Goal: Transaction & Acquisition: Book appointment/travel/reservation

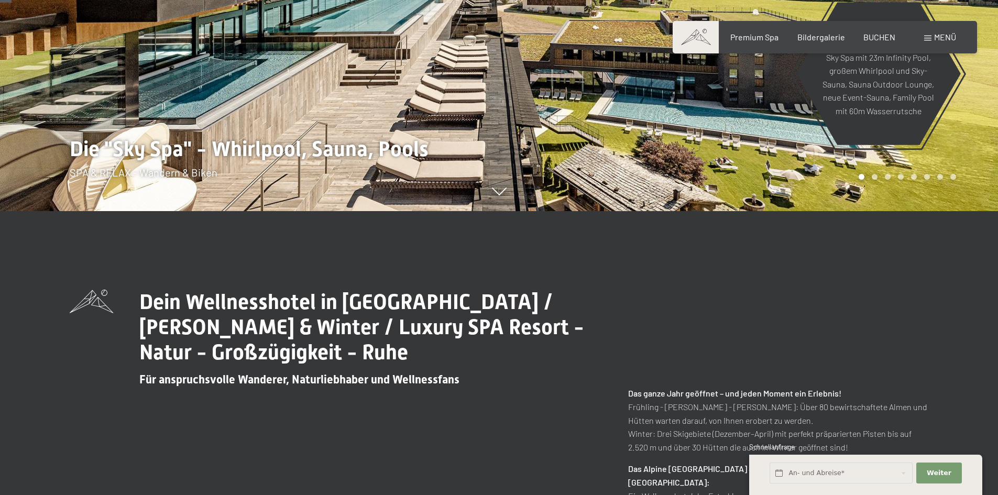
scroll to position [52, 0]
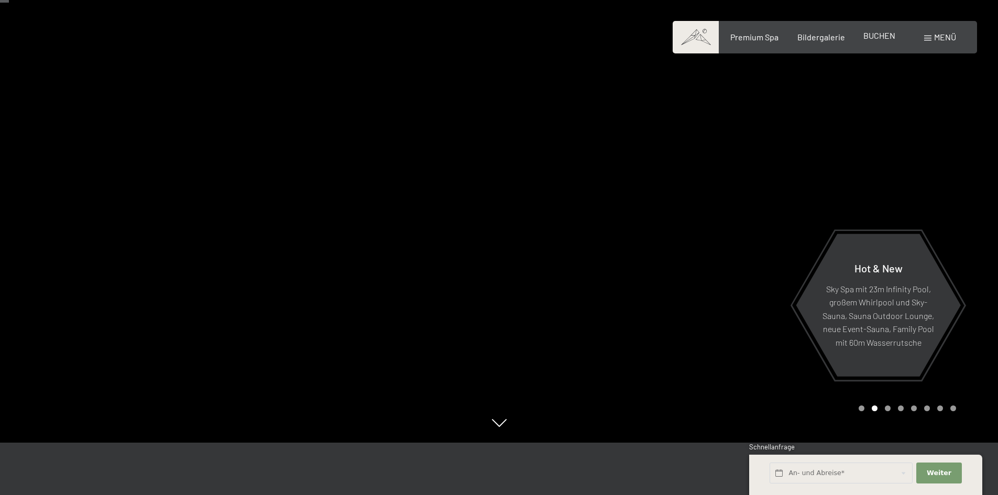
click at [886, 39] on span "BUCHEN" at bounding box center [879, 35] width 32 height 10
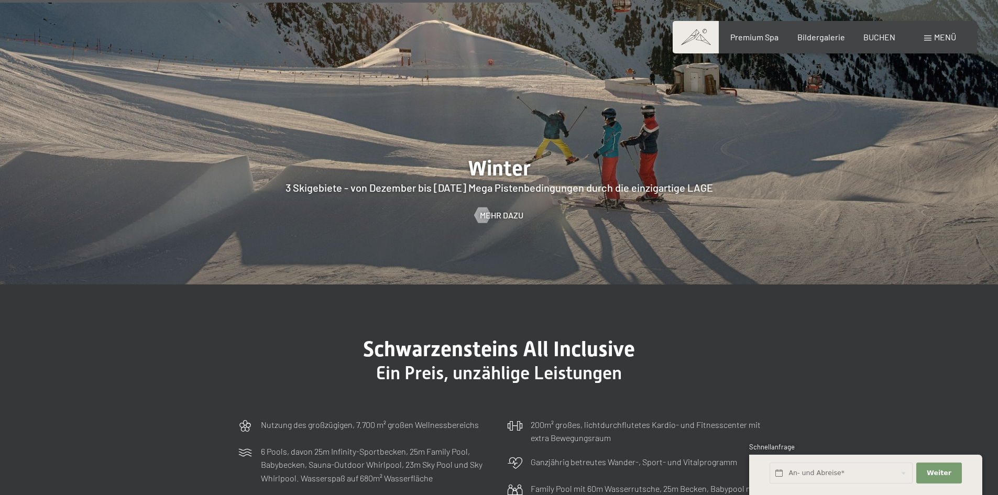
scroll to position [2828, 0]
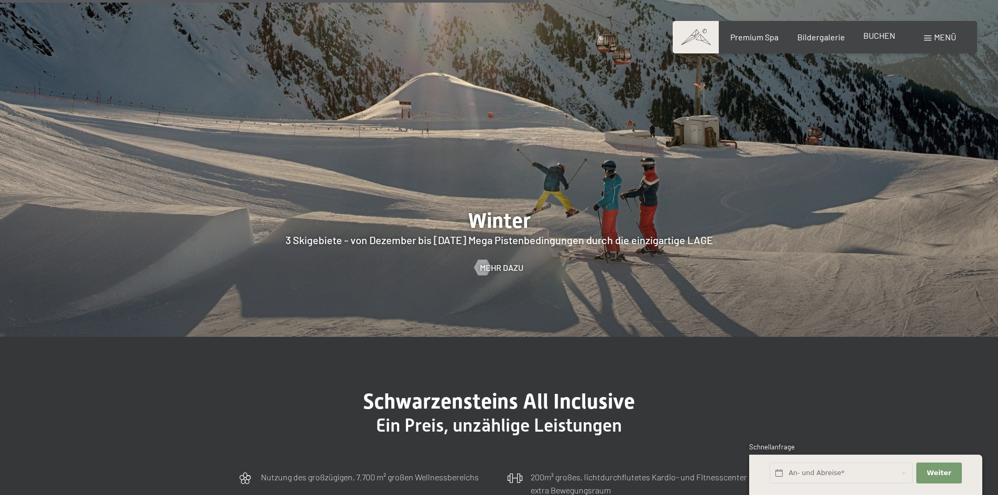
click at [886, 36] on span "BUCHEN" at bounding box center [879, 35] width 32 height 10
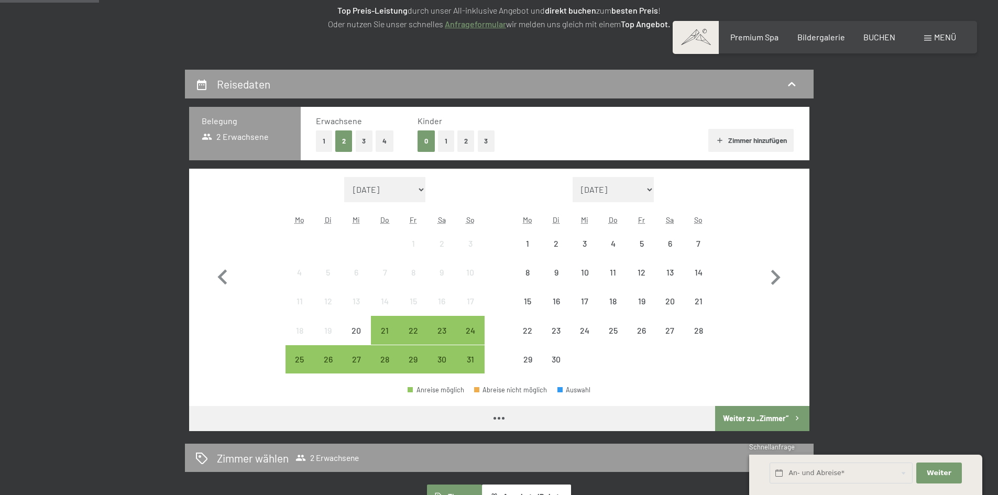
scroll to position [209, 0]
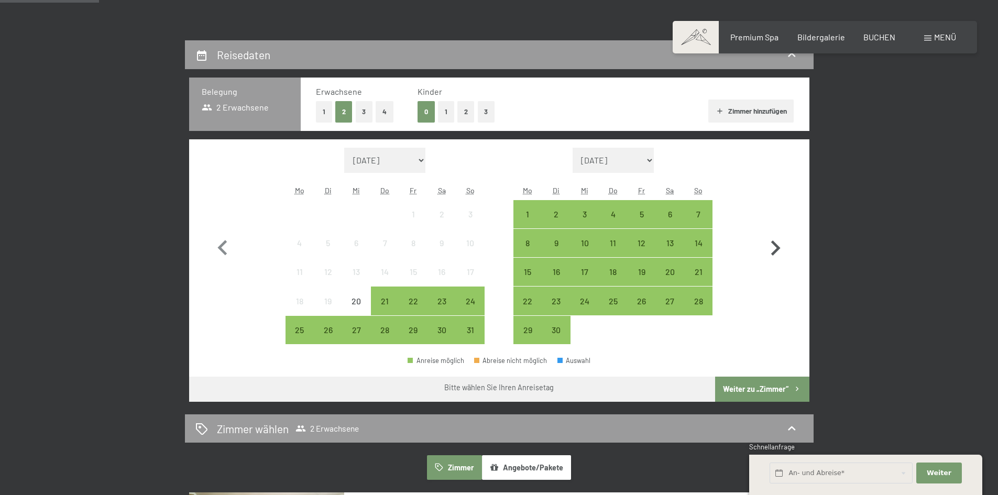
click at [774, 249] on icon "button" at bounding box center [775, 248] width 30 height 30
select select "[DATE]"
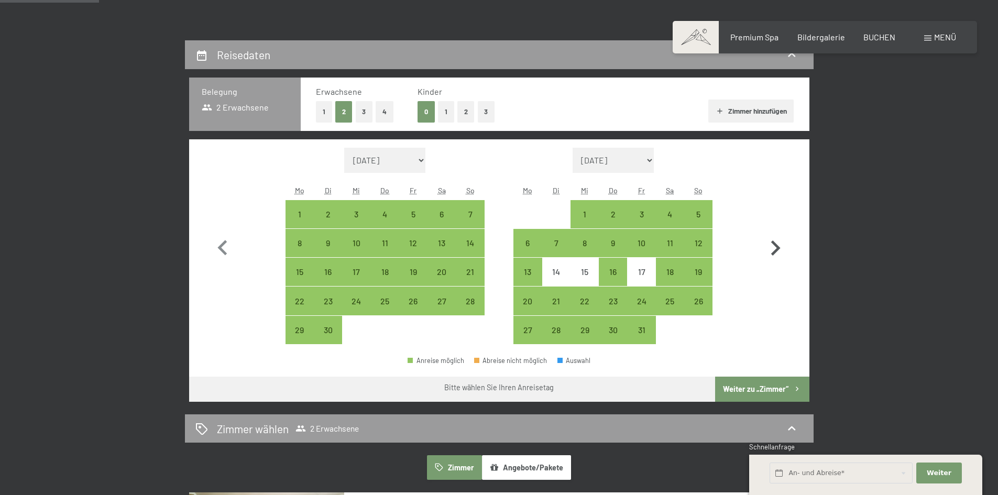
click at [774, 249] on icon "button" at bounding box center [775, 248] width 30 height 30
select select "[DATE]"
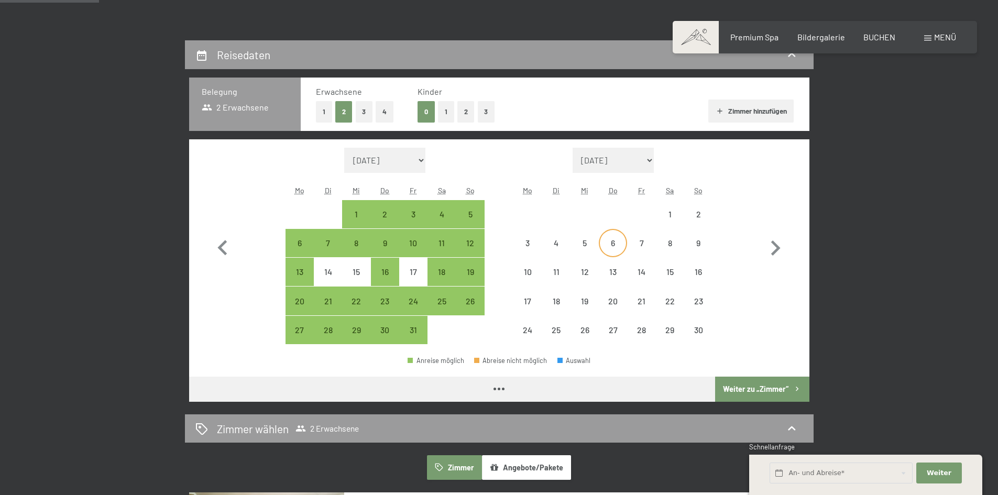
select select "[DATE]"
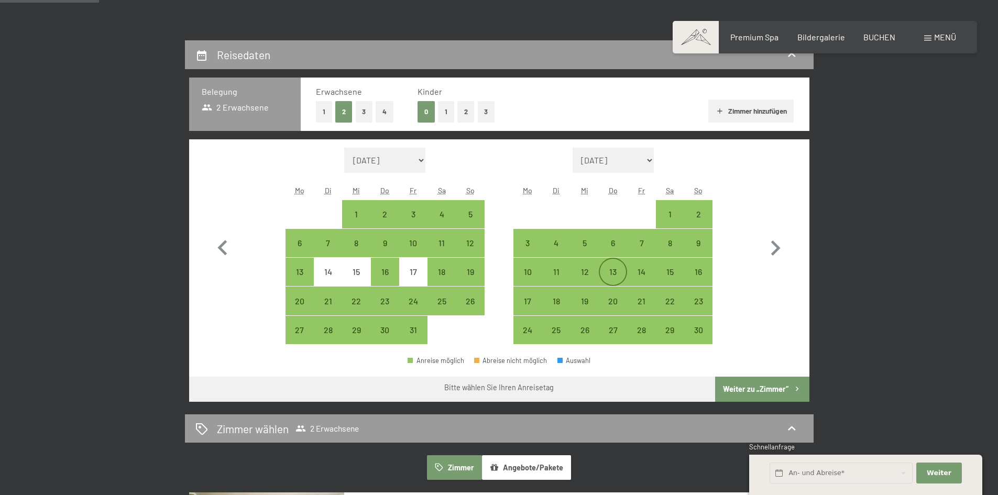
click at [615, 266] on div "13" at bounding box center [613, 272] width 26 height 26
select select "[DATE]"
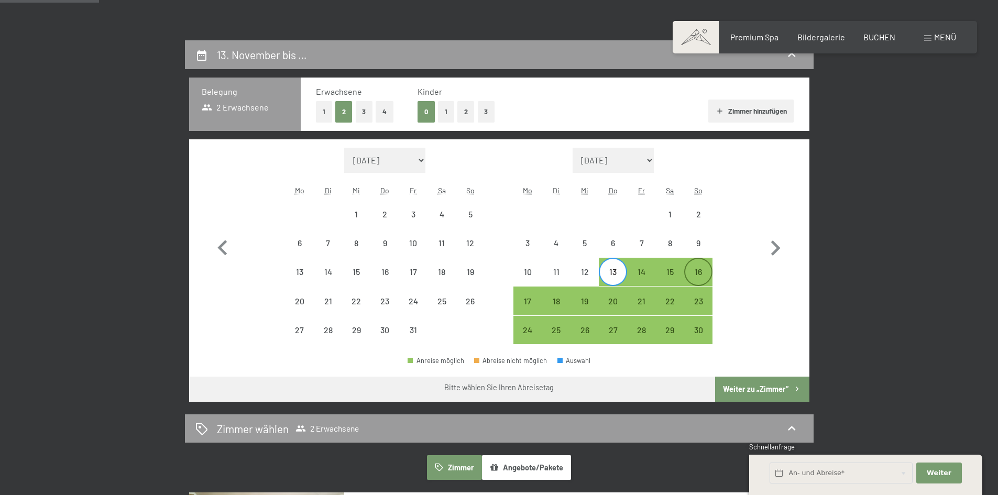
click at [701, 268] on div "16" at bounding box center [698, 281] width 26 height 26
select select "[DATE]"
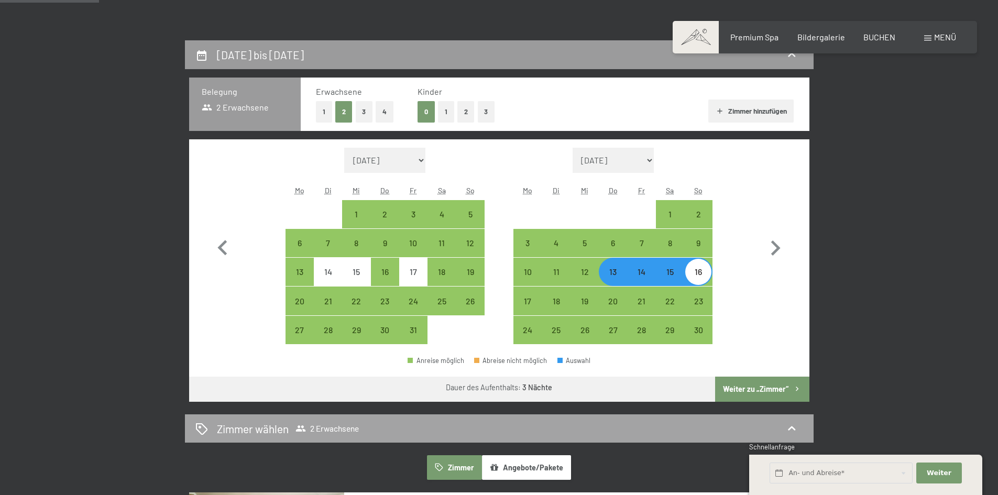
click at [761, 388] on button "Weiter zu „Zimmer“" at bounding box center [762, 389] width 94 height 25
select select "[DATE]"
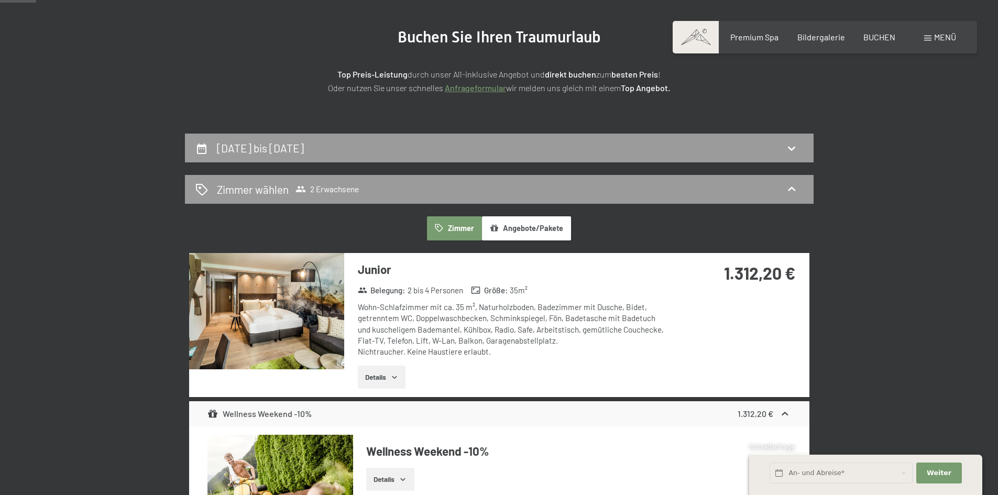
scroll to position [105, 0]
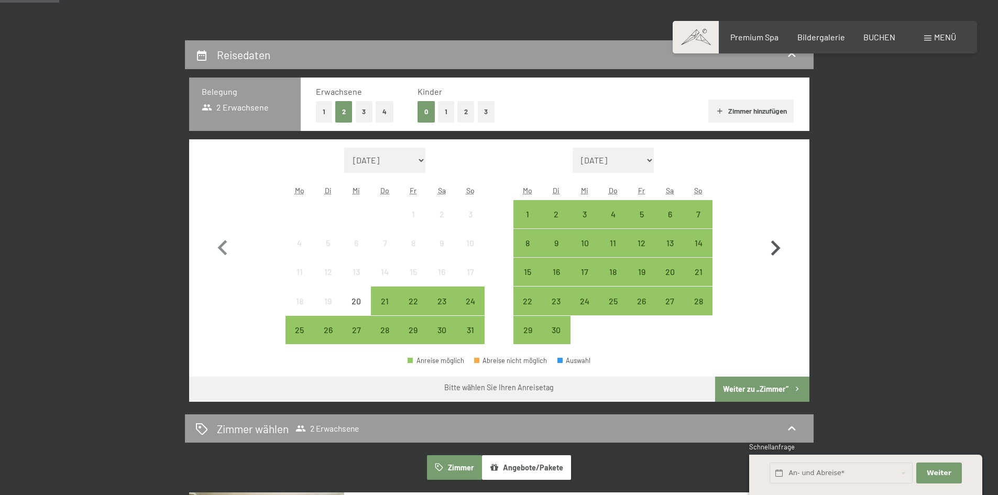
click at [777, 251] on icon "button" at bounding box center [775, 247] width 9 height 15
select select "[DATE]"
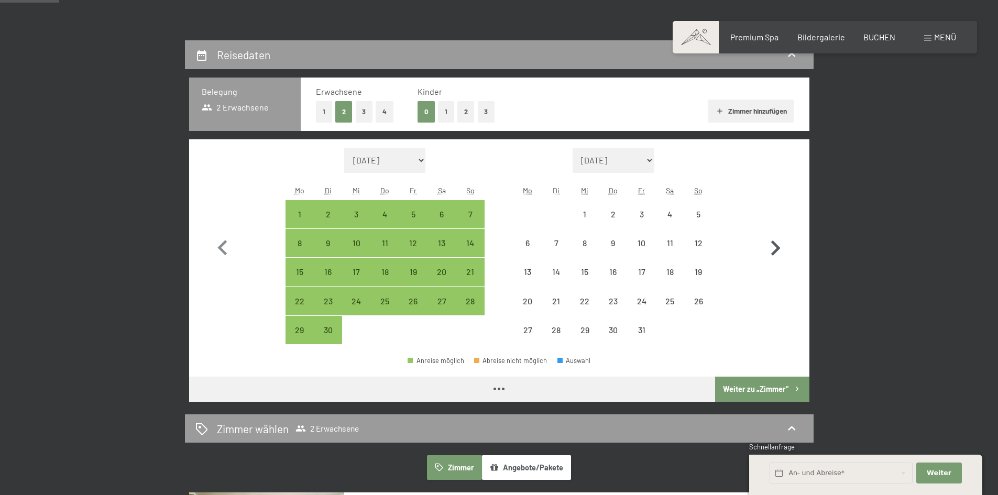
select select "[DATE]"
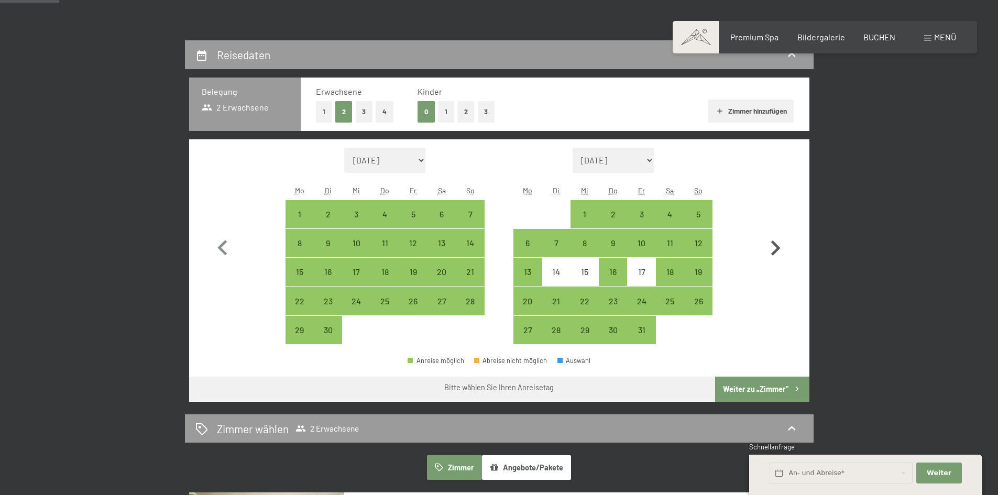
click at [782, 247] on icon "button" at bounding box center [775, 248] width 30 height 30
select select "[DATE]"
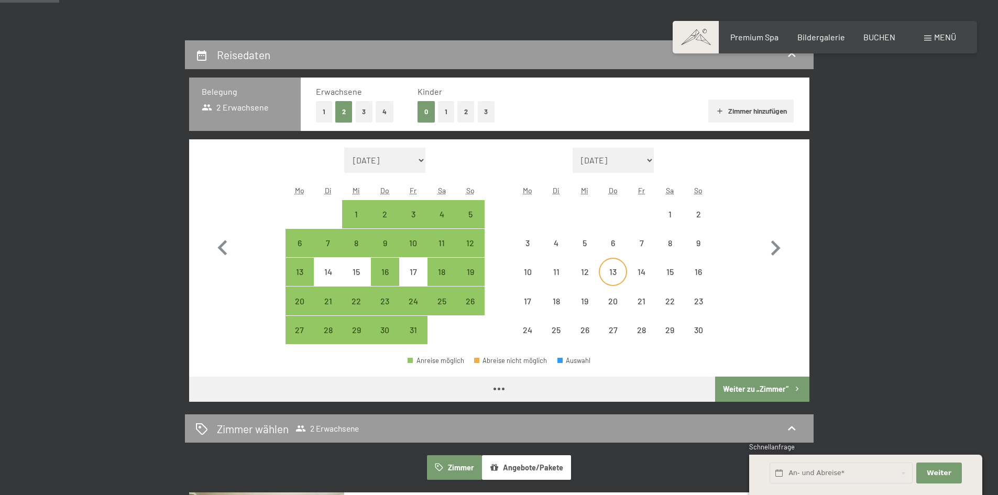
select select "[DATE]"
